Goal: Task Accomplishment & Management: Use online tool/utility

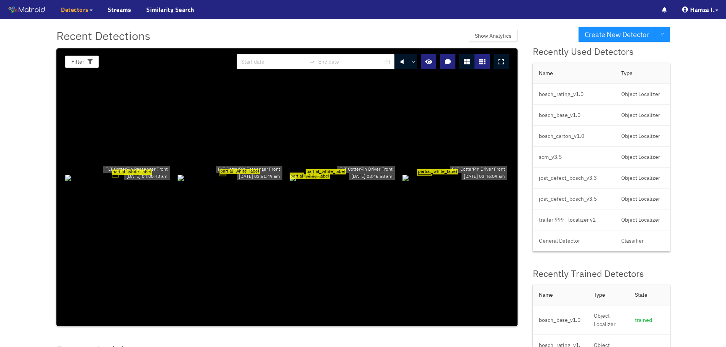
click at [80, 11] on span "Detectors" at bounding box center [75, 9] width 28 height 9
click at [78, 26] on link "My Detectors" at bounding box center [83, 27] width 32 height 15
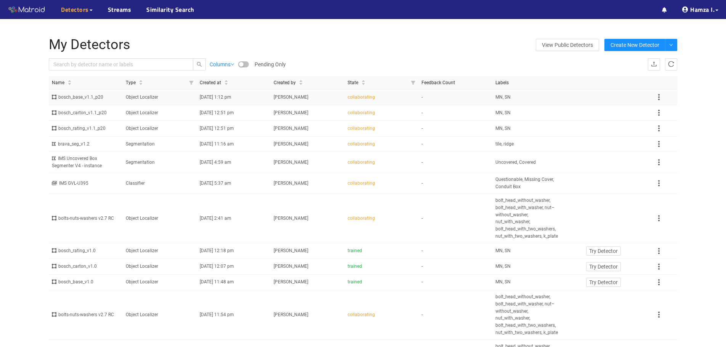
click at [91, 98] on div "bosch_base_v1.1_p20" at bounding box center [86, 97] width 68 height 7
click at [82, 97] on div "bosch_base_v1.1_p20" at bounding box center [86, 97] width 68 height 7
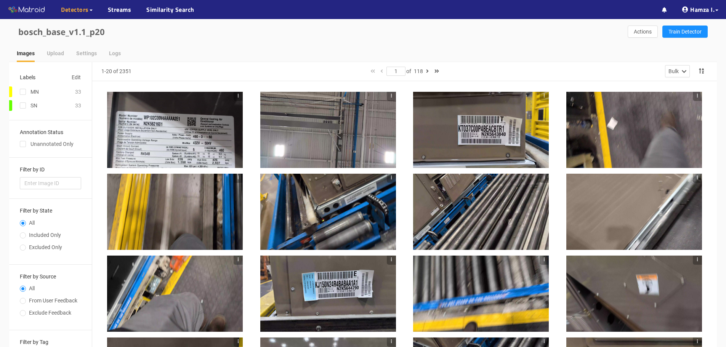
click at [160, 136] on div at bounding box center [175, 130] width 136 height 76
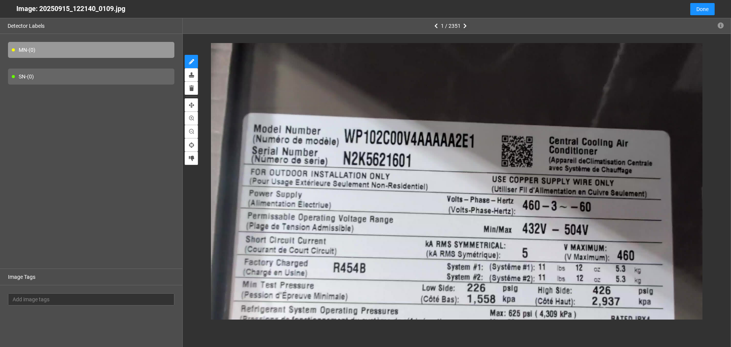
click at [462, 24] on button "button" at bounding box center [465, 25] width 9 height 9
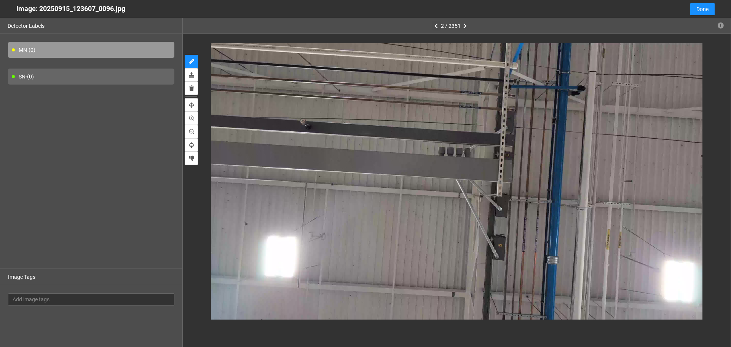
click at [434, 21] on button "button" at bounding box center [436, 25] width 9 height 9
